Goal: Transaction & Acquisition: Obtain resource

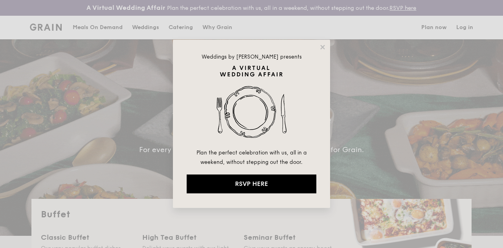
select select
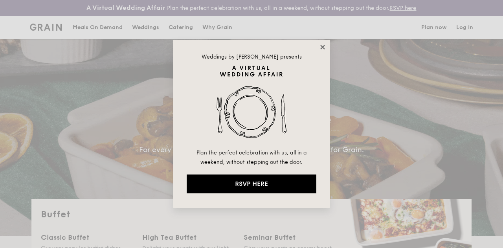
click at [323, 48] on icon at bounding box center [322, 47] width 4 height 4
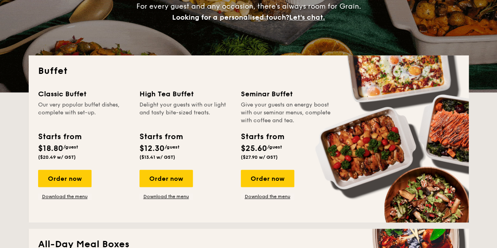
scroll to position [157, 0]
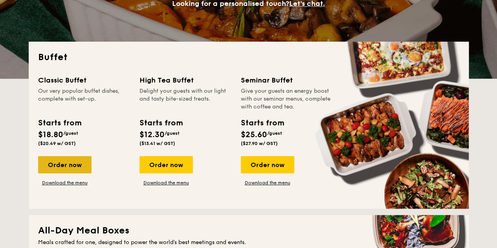
click at [67, 170] on div "Order now" at bounding box center [64, 164] width 53 height 17
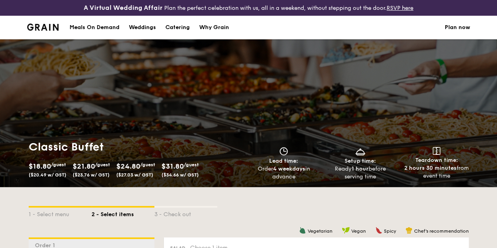
select select
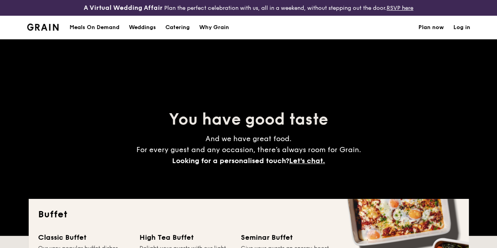
scroll to position [179, 0]
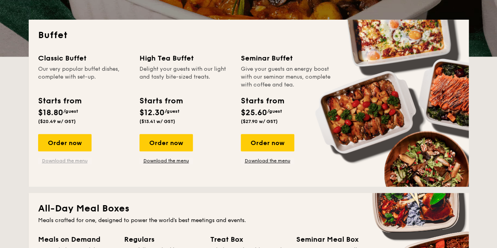
click at [77, 164] on link "Download the menu" at bounding box center [64, 160] width 53 height 6
